Goal: Information Seeking & Learning: Learn about a topic

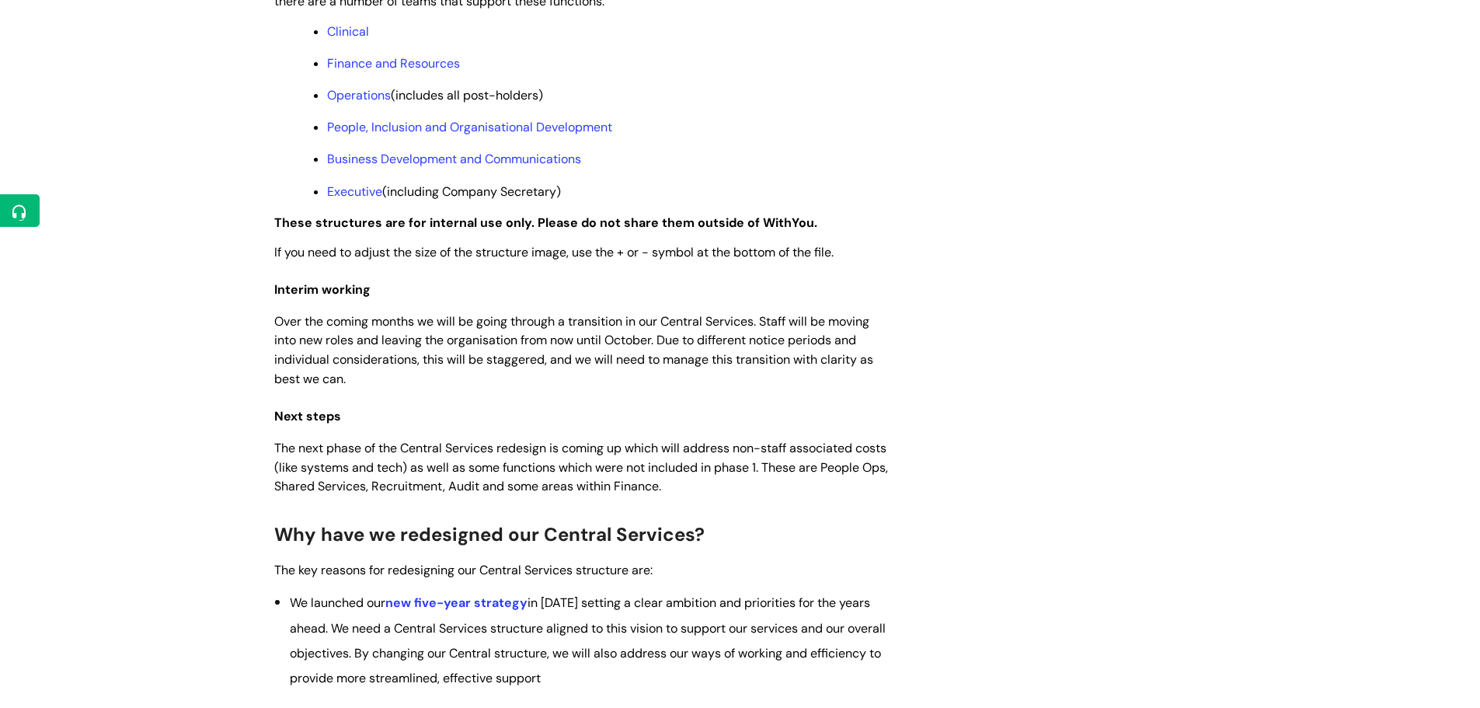
scroll to position [1317, 0]
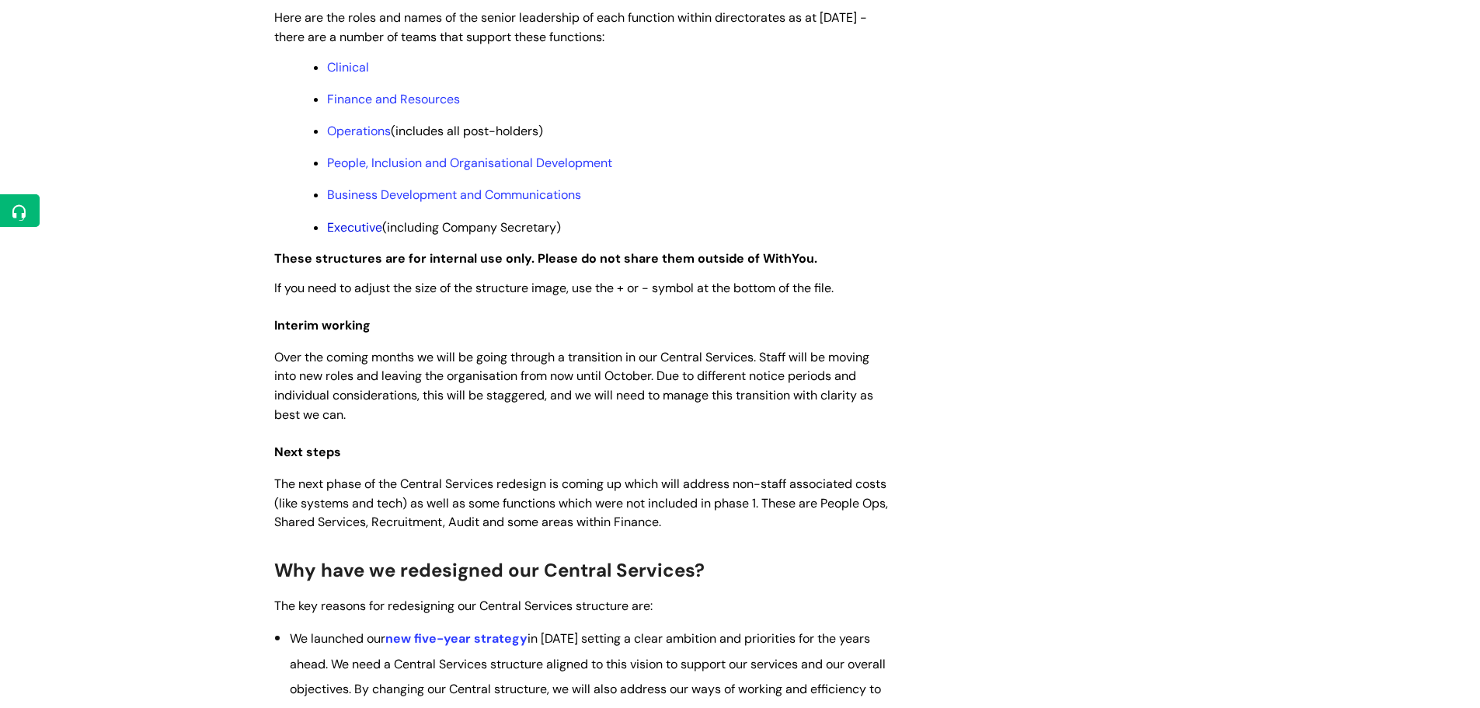
click at [350, 235] on link "Executive" at bounding box center [354, 227] width 55 height 16
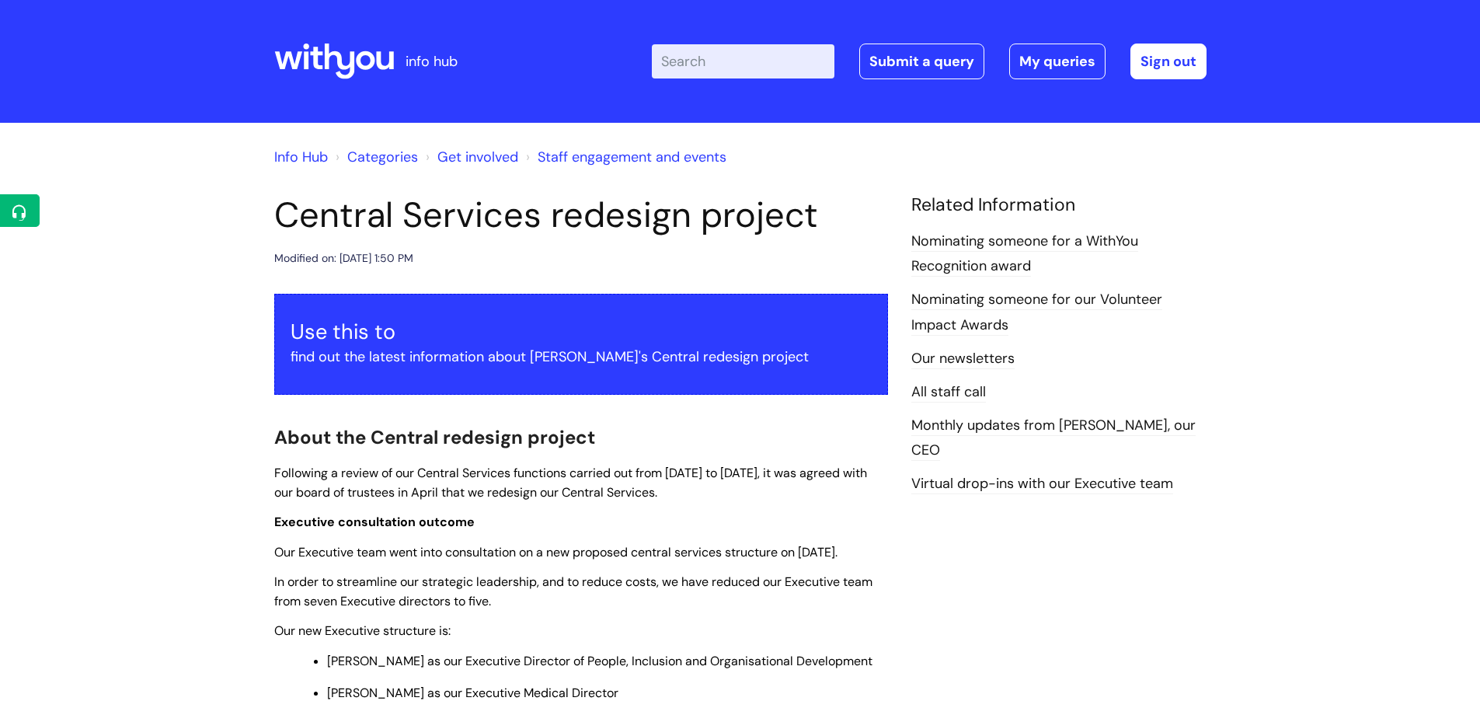
scroll to position [1313, 0]
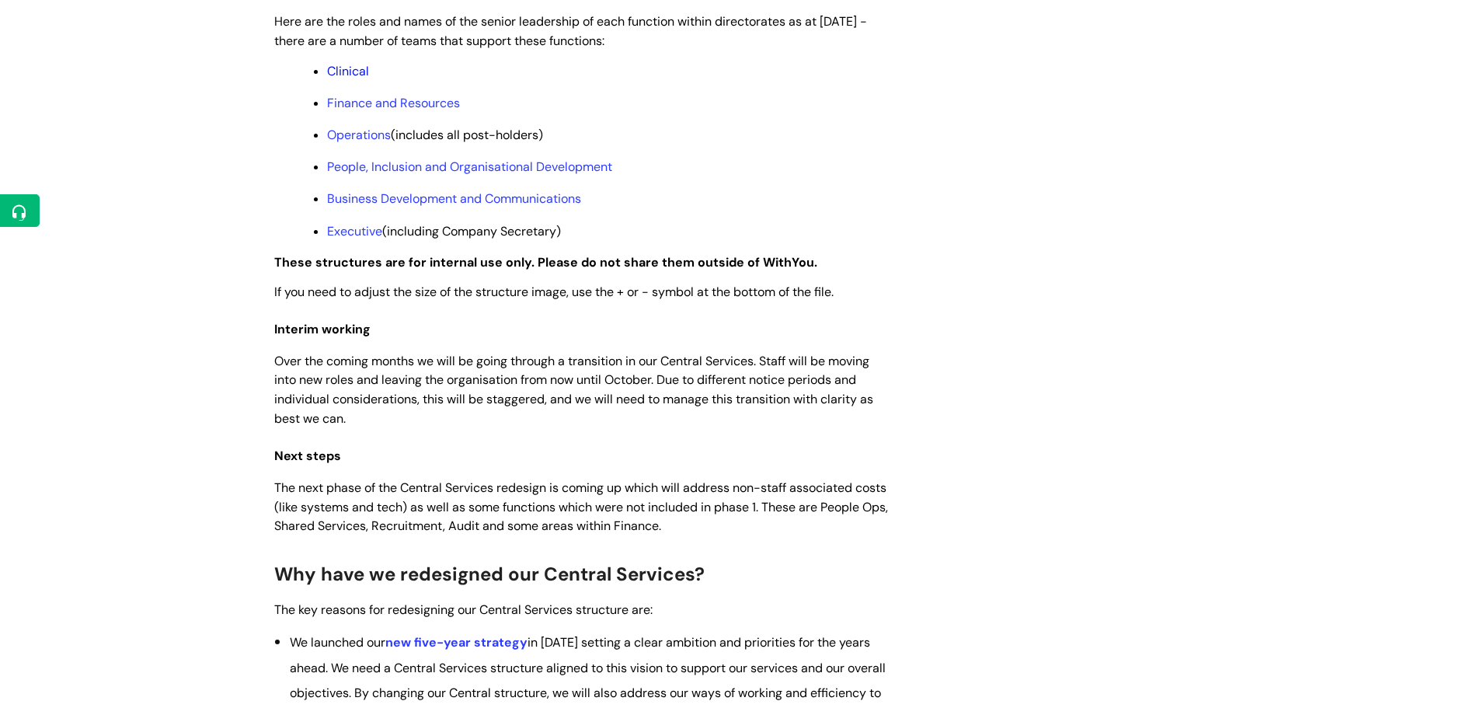
click at [342, 79] on link "Clinical" at bounding box center [348, 71] width 42 height 16
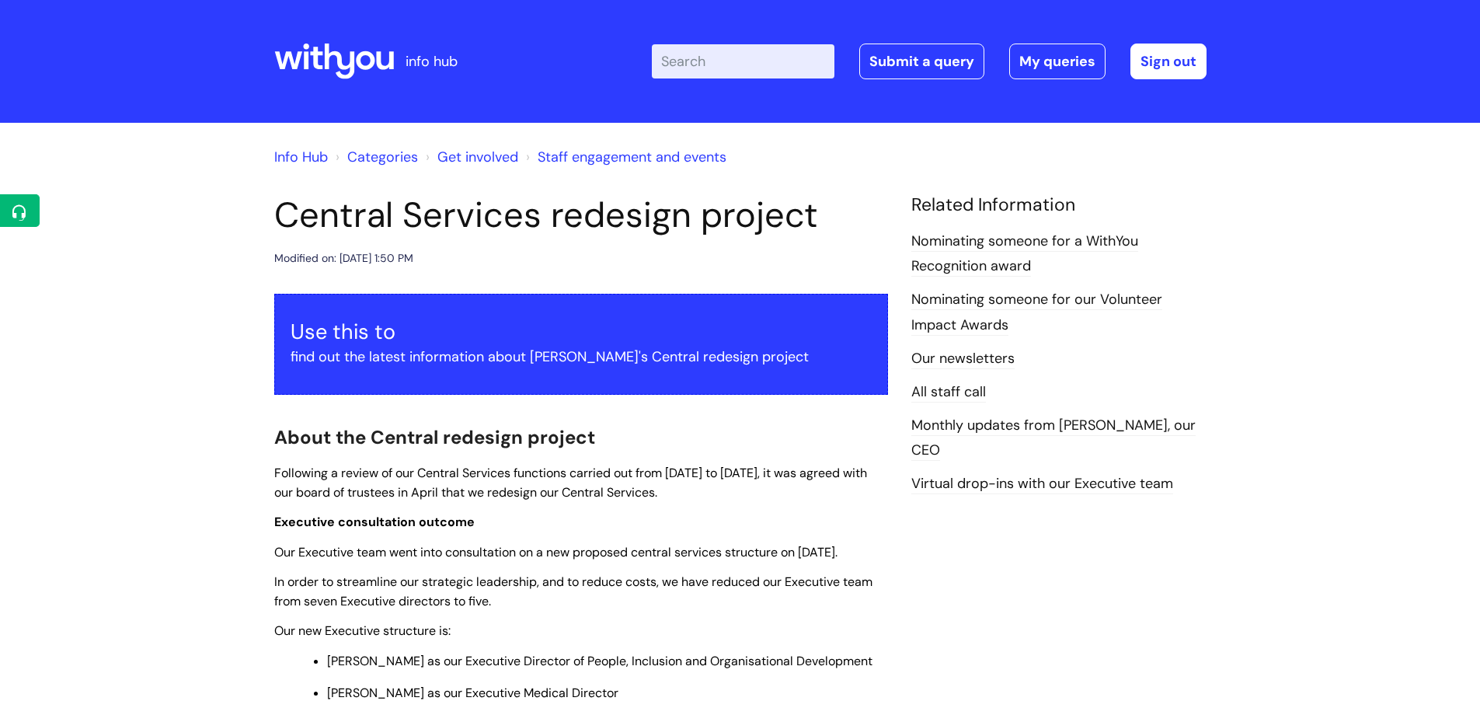
scroll to position [1309, 0]
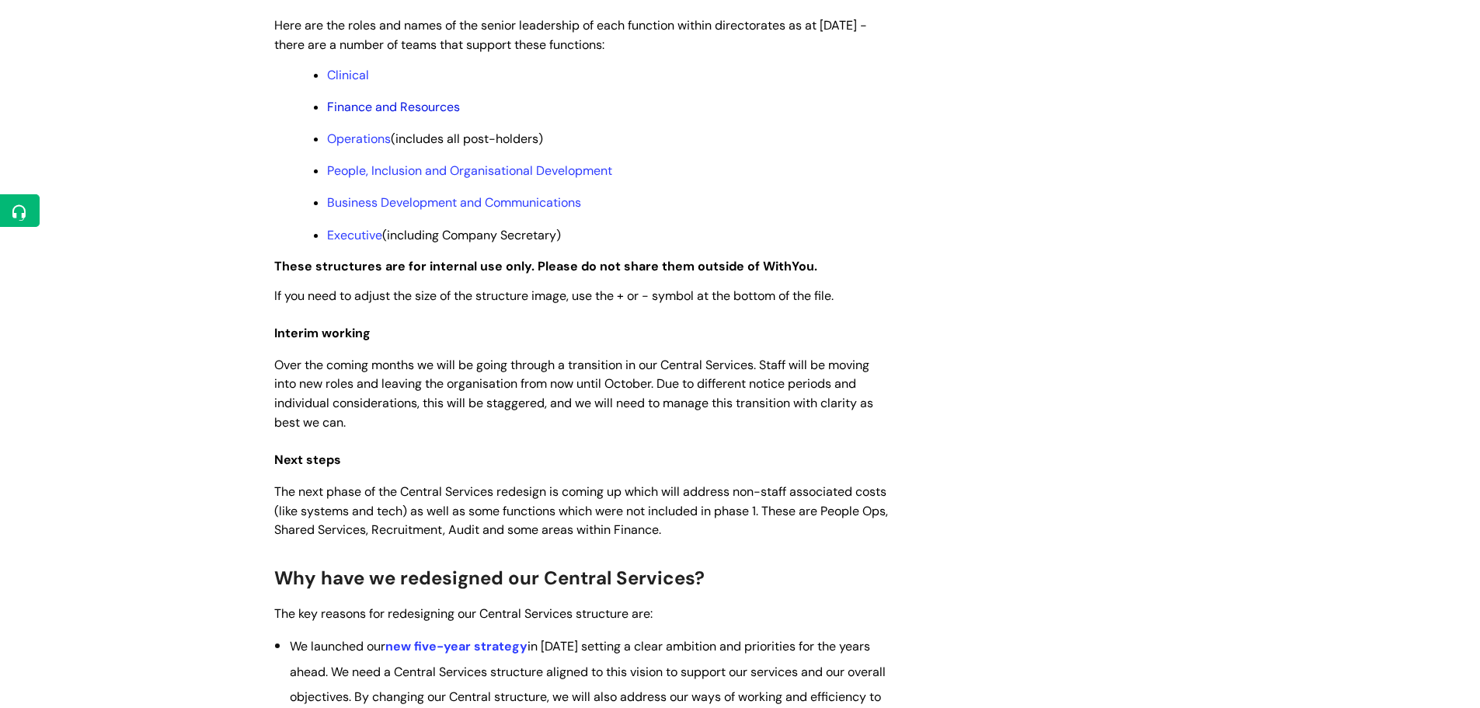
click at [370, 115] on link "Finance and Resources" at bounding box center [393, 107] width 133 height 16
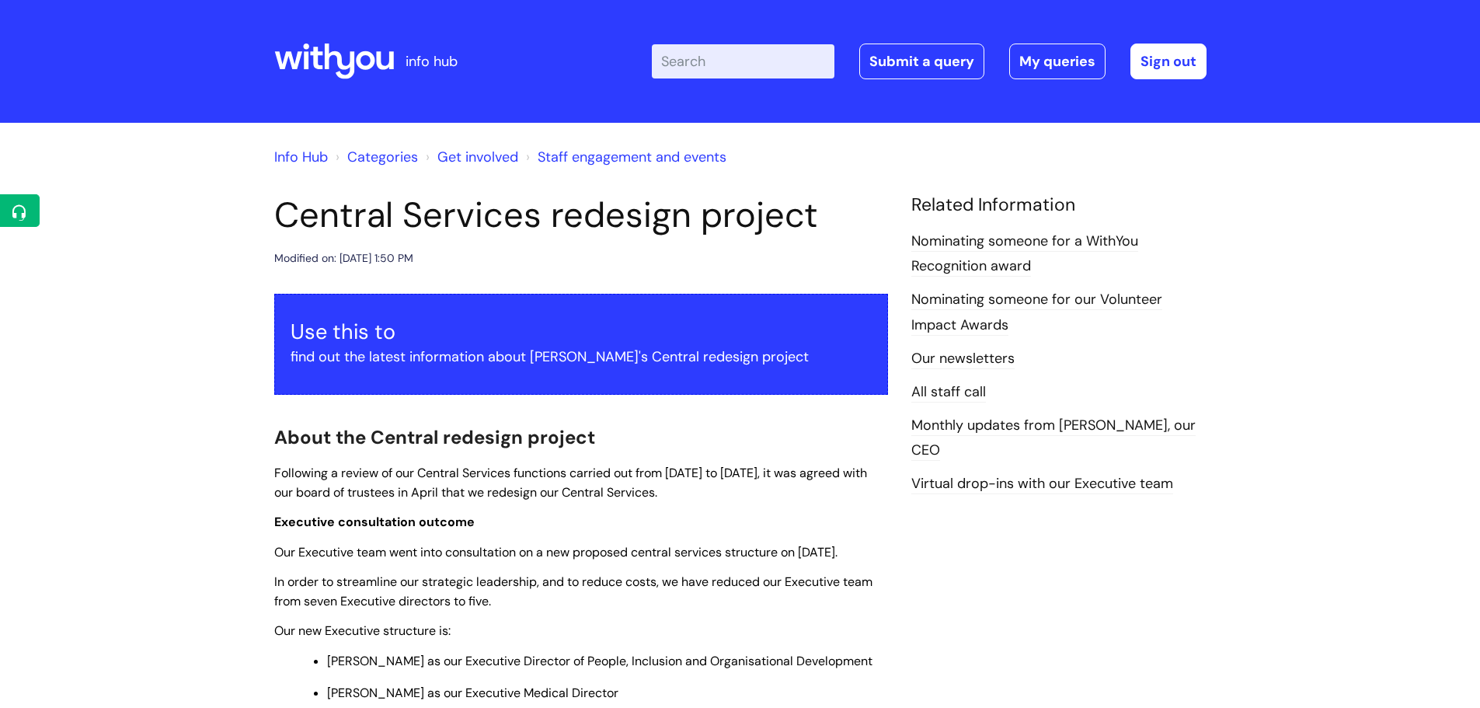
scroll to position [1309, 0]
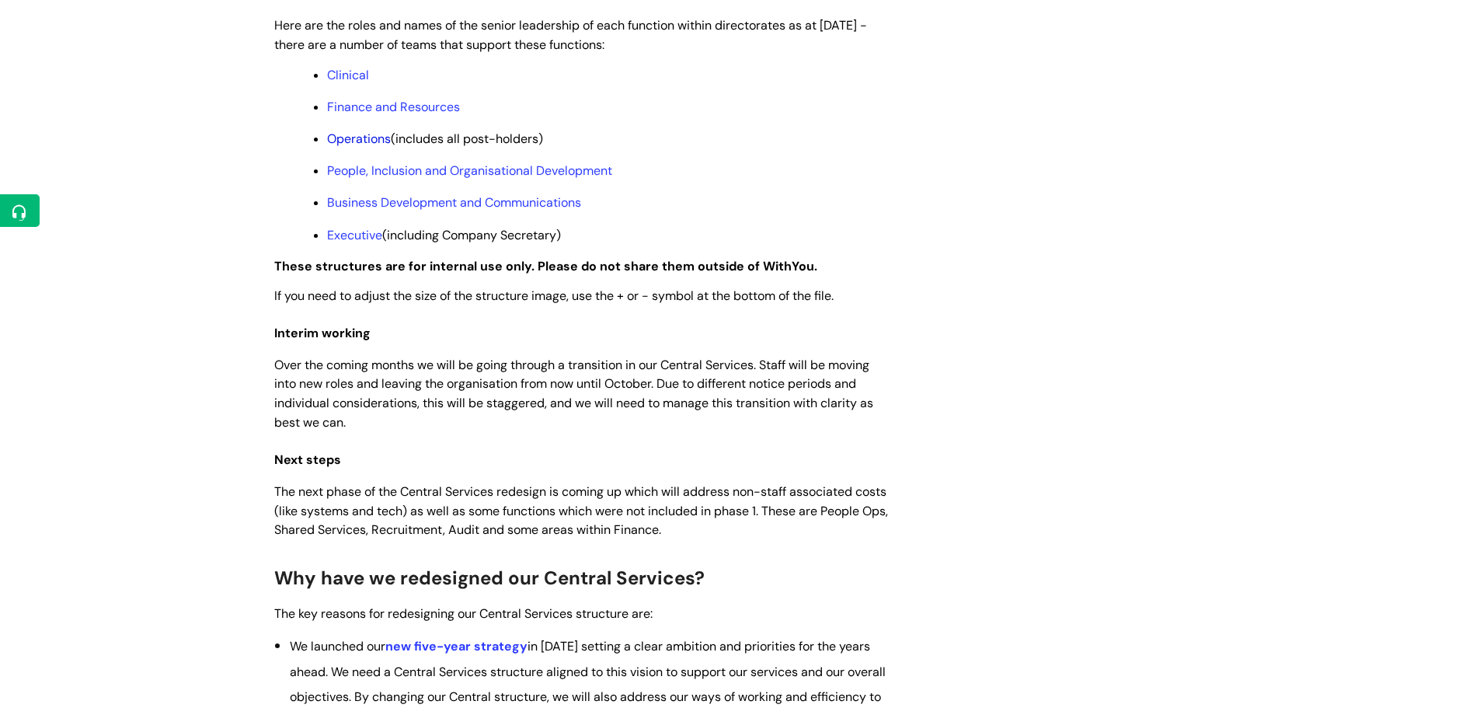
click at [351, 147] on link "Operations" at bounding box center [359, 139] width 64 height 16
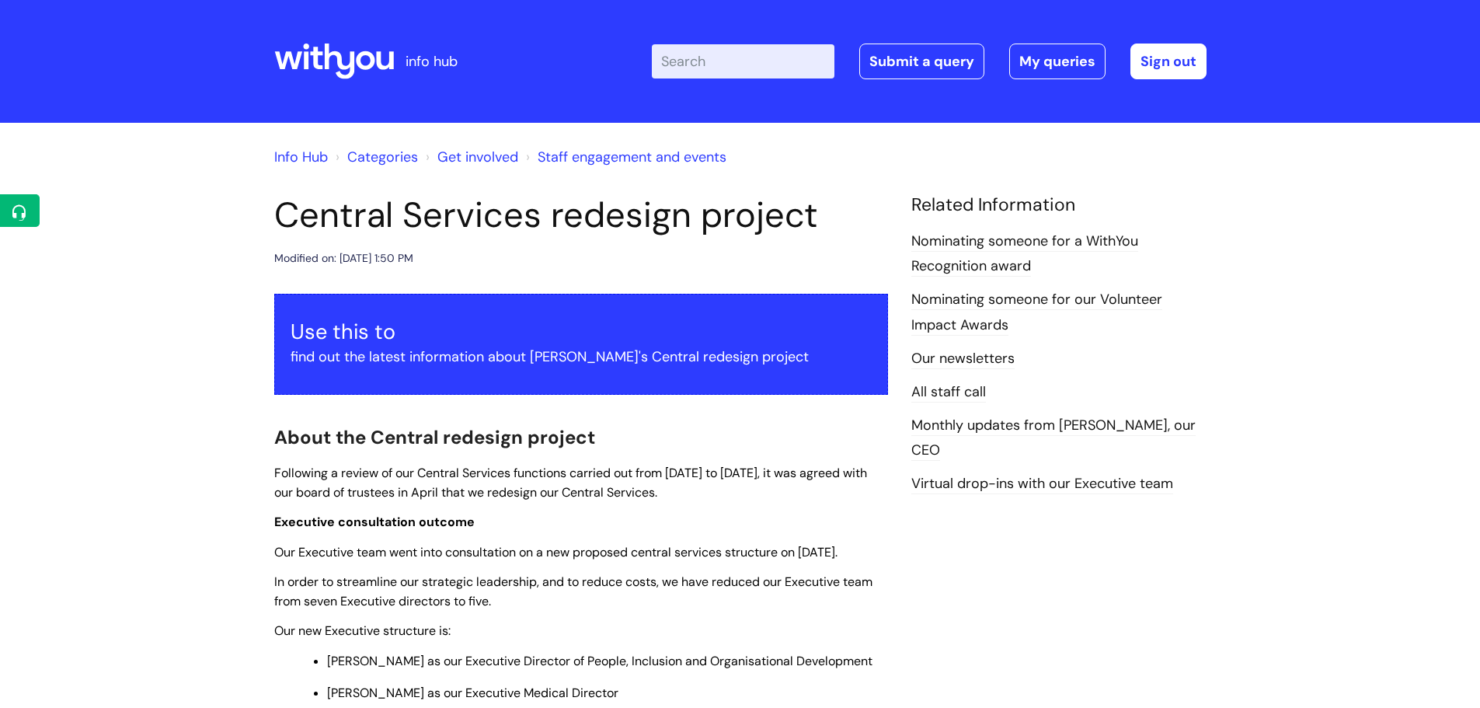
scroll to position [1309, 0]
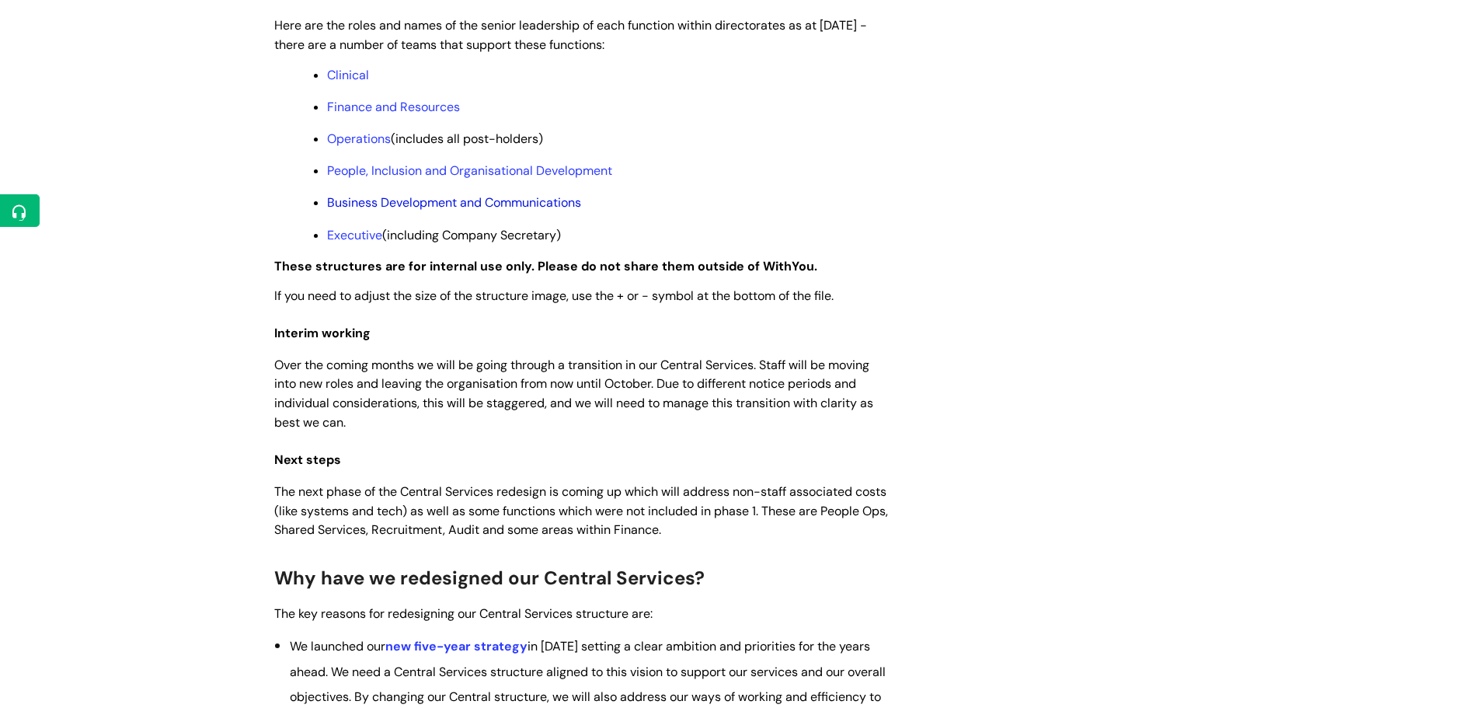
click at [542, 211] on link "Business Development and Communications" at bounding box center [454, 202] width 254 height 16
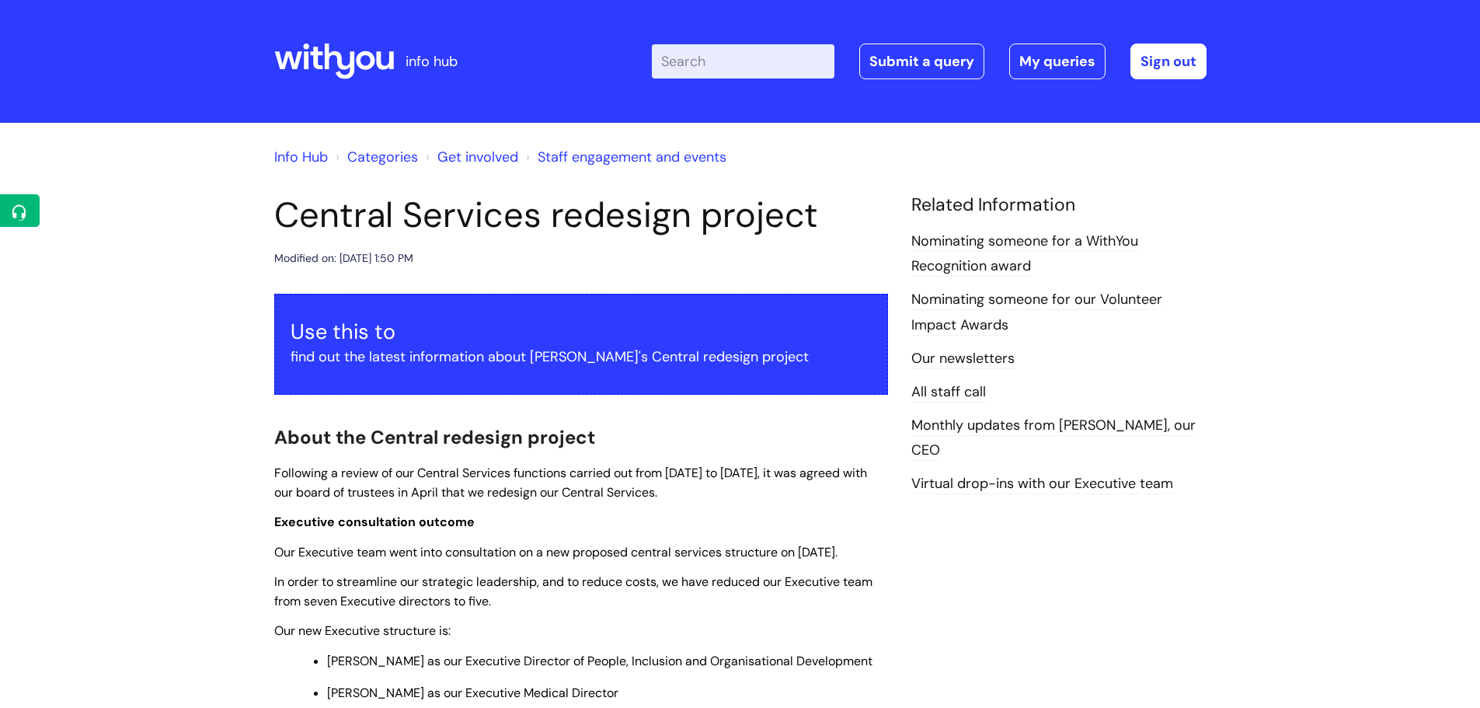
scroll to position [1309, 0]
